Goal: Task Accomplishment & Management: Use online tool/utility

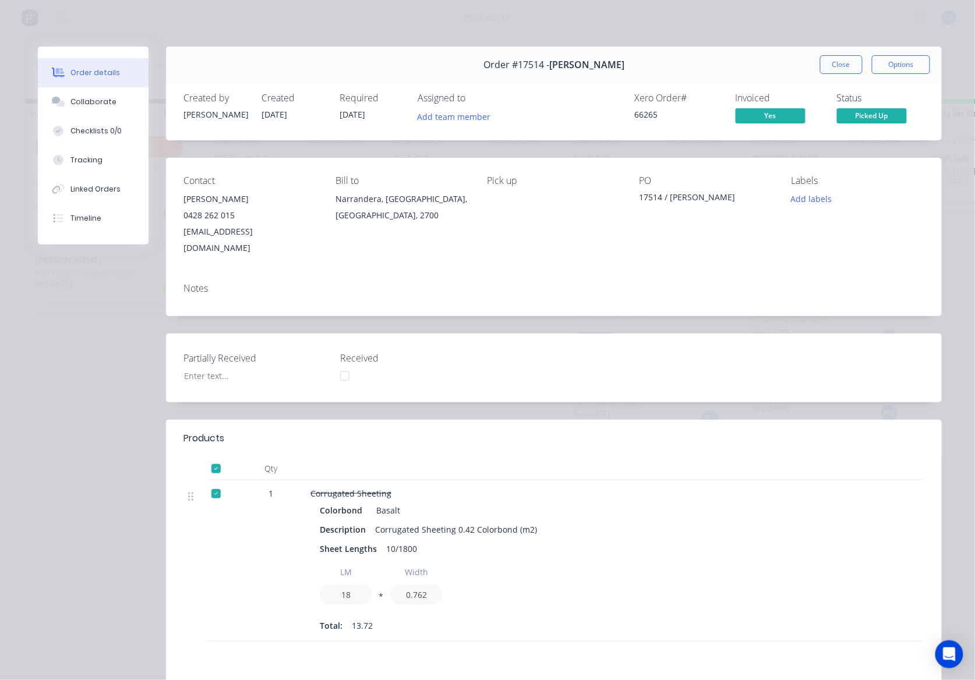
scroll to position [1243, 0]
click at [833, 59] on button "Close" at bounding box center [841, 64] width 43 height 19
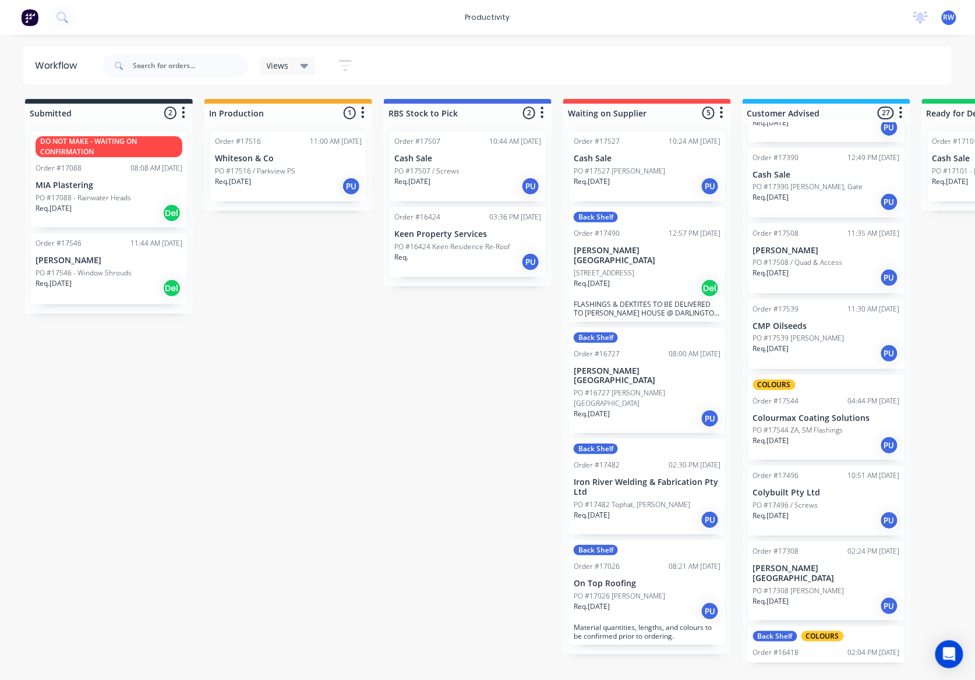
scroll to position [388, 0]
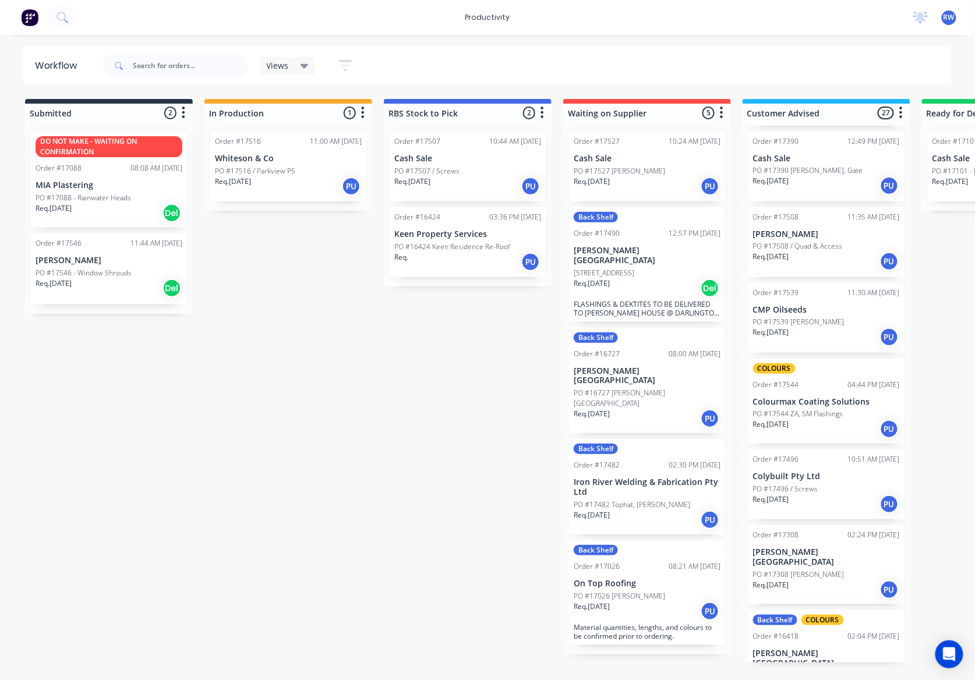
click at [801, 318] on p "PO #17539 [PERSON_NAME]" at bounding box center [798, 322] width 91 height 10
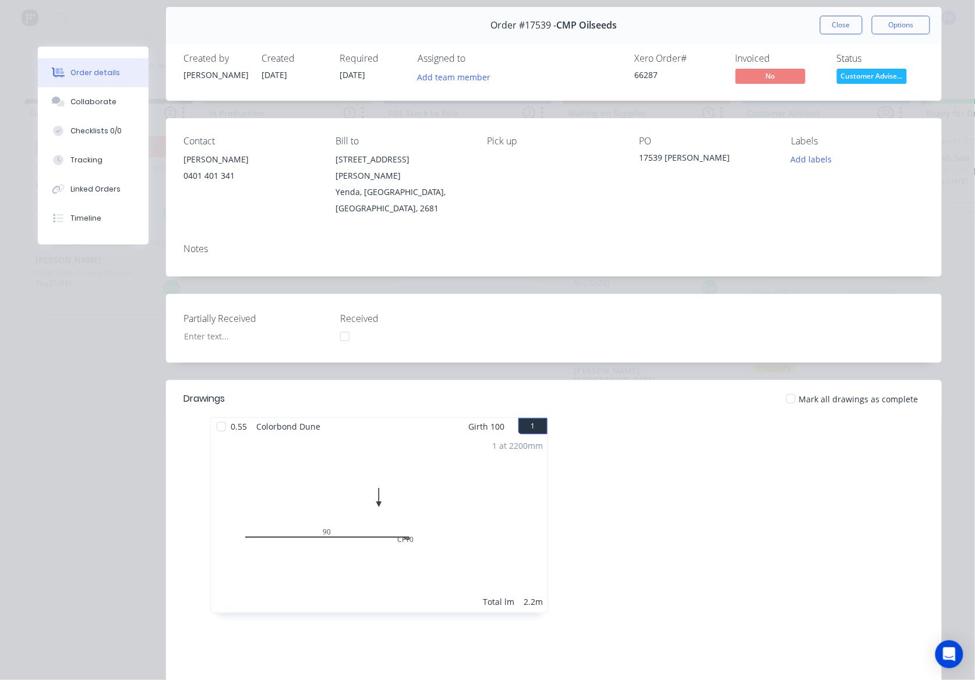
scroll to position [77, 0]
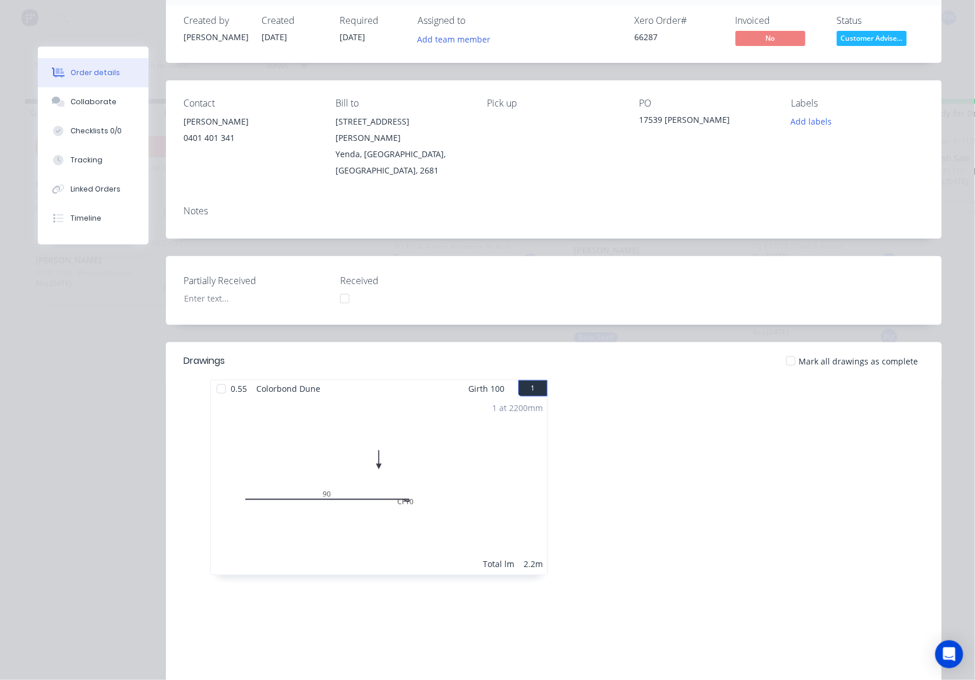
click at [785, 350] on div at bounding box center [791, 361] width 23 height 23
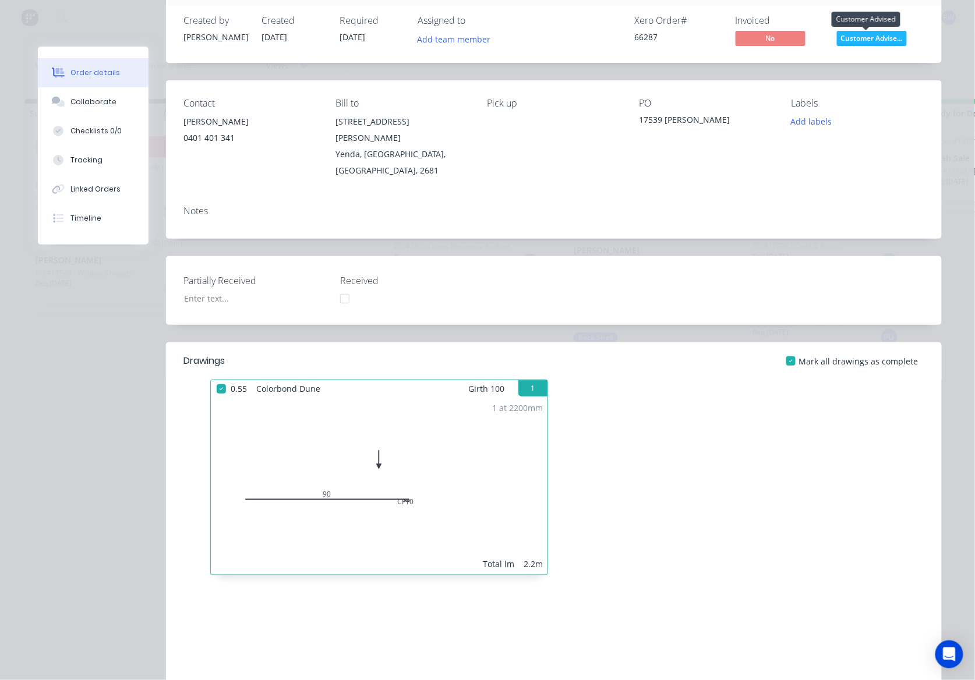
click at [877, 36] on span "Customer Advise..." at bounding box center [872, 38] width 70 height 15
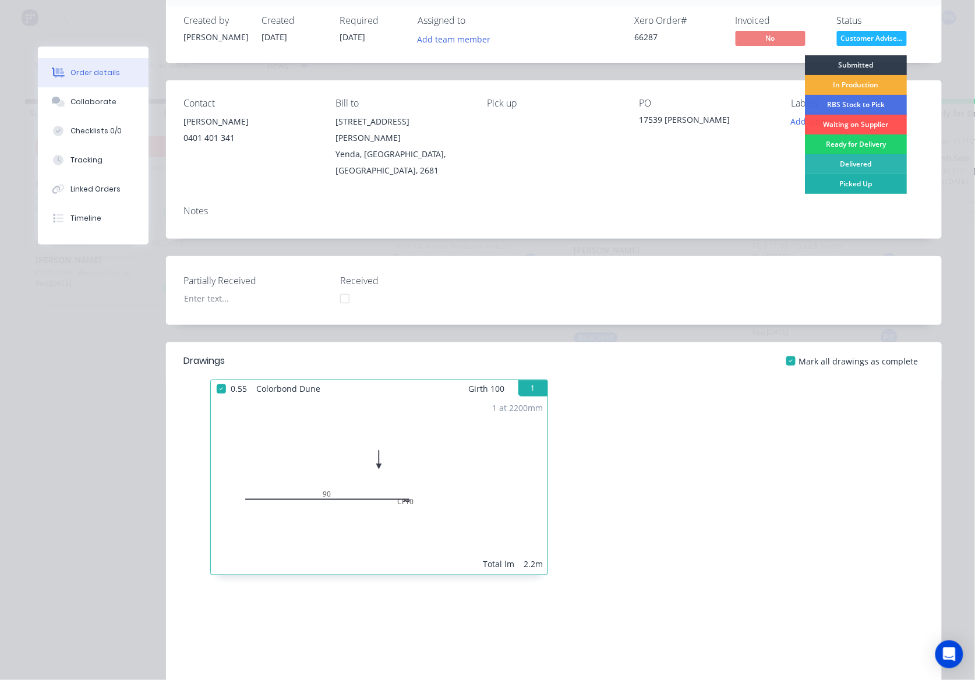
click at [870, 181] on div "Picked Up" at bounding box center [856, 184] width 102 height 20
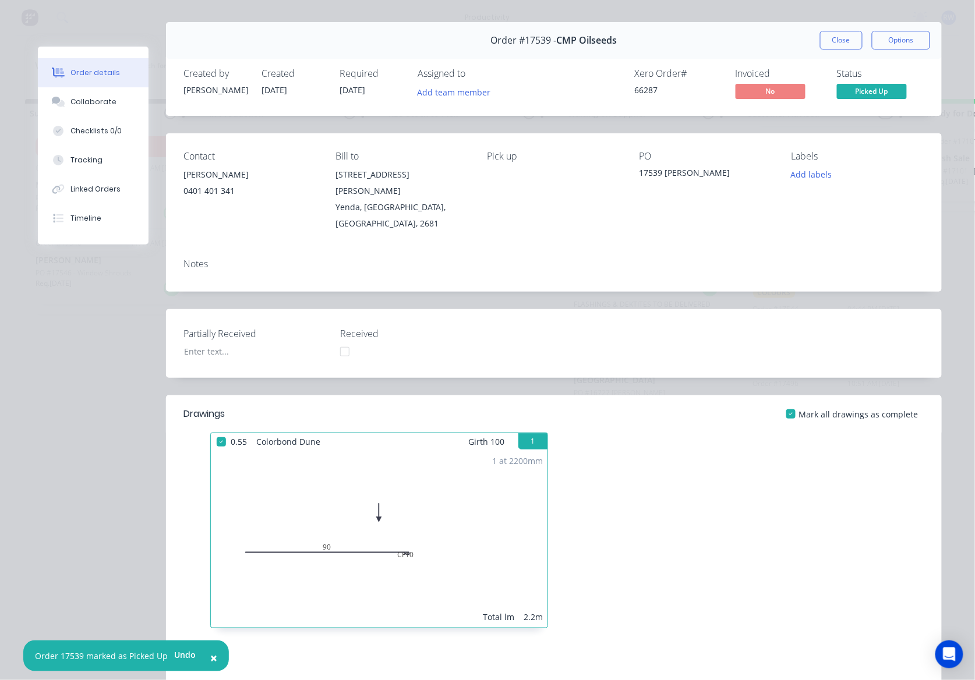
scroll to position [0, 0]
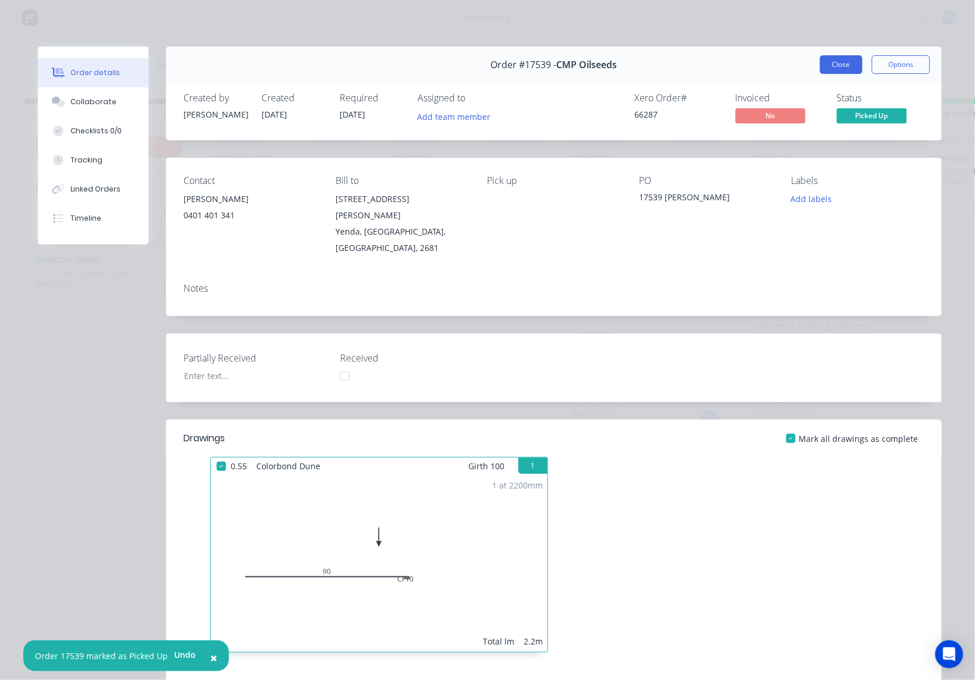
click at [821, 59] on button "Close" at bounding box center [841, 64] width 43 height 19
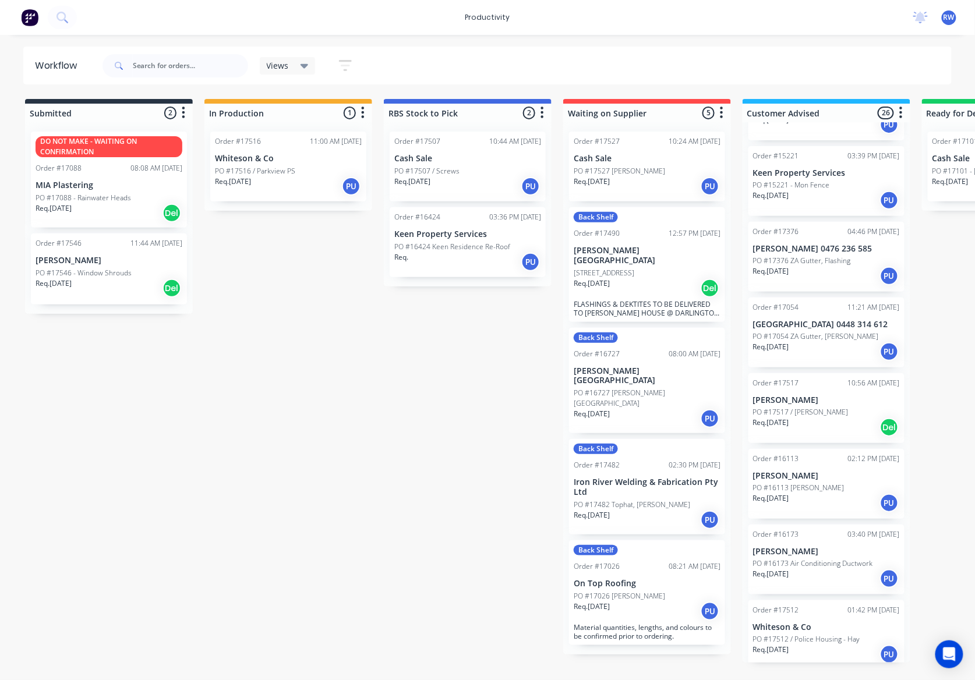
scroll to position [1510, 0]
